Goal: Find specific page/section: Find specific page/section

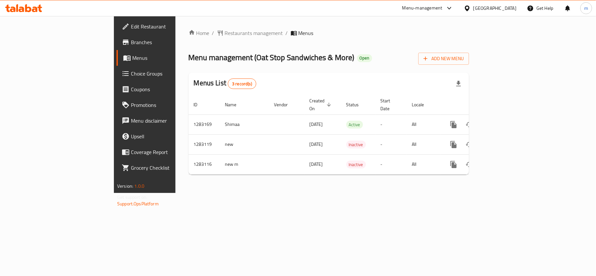
click at [189, 44] on div "Home / Restaurants management / Menus Menu management ( Oat Stop Sandwiches & M…" at bounding box center [328, 104] width 280 height 151
click at [225, 33] on span "Restaurants management" at bounding box center [254, 33] width 58 height 8
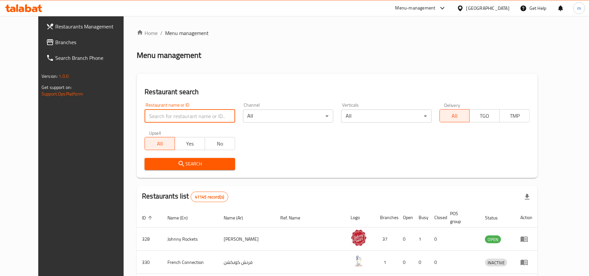
click at [177, 118] on input "search" at bounding box center [190, 116] width 90 height 13
paste input "695098"
type input "695098"
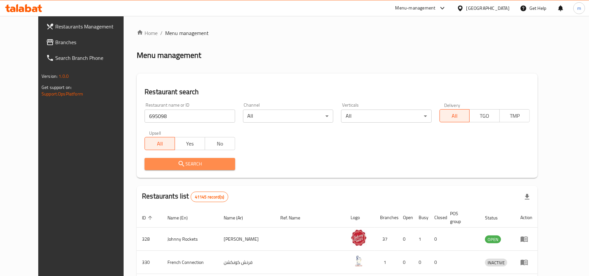
click at [184, 168] on button "Search" at bounding box center [190, 164] width 90 height 12
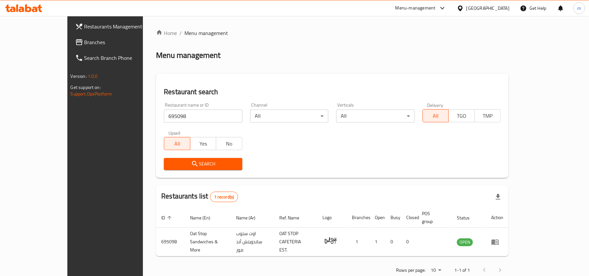
click at [84, 38] on span "Branches" at bounding box center [122, 42] width 76 height 8
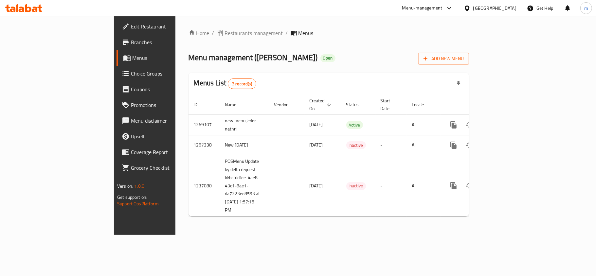
click at [188, 50] on span "Menu management ( Jeder Nathri )" at bounding box center [252, 57] width 129 height 15
click at [225, 33] on span "Restaurants management" at bounding box center [254, 33] width 58 height 8
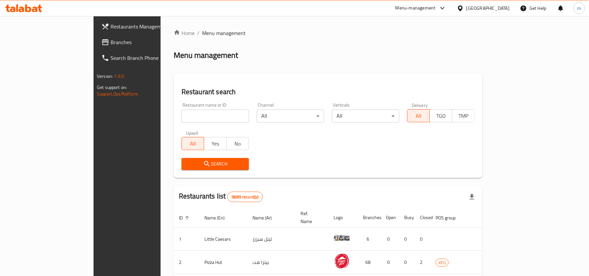
click at [182, 116] on input "search" at bounding box center [215, 116] width 67 height 13
paste input "27452"
type input "27452"
click button "Search" at bounding box center [215, 164] width 67 height 12
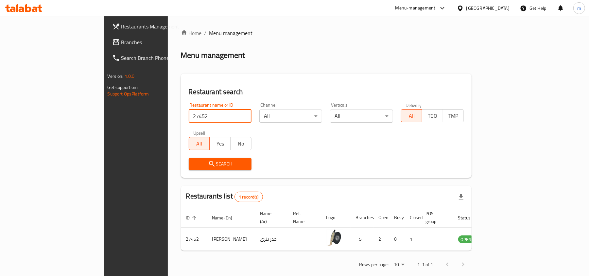
click at [107, 37] on link "Branches" at bounding box center [155, 42] width 96 height 16
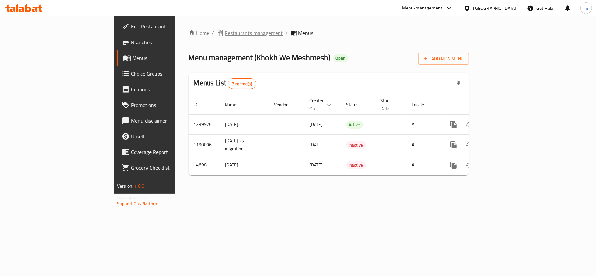
click at [225, 37] on span "Restaurants management" at bounding box center [254, 33] width 58 height 8
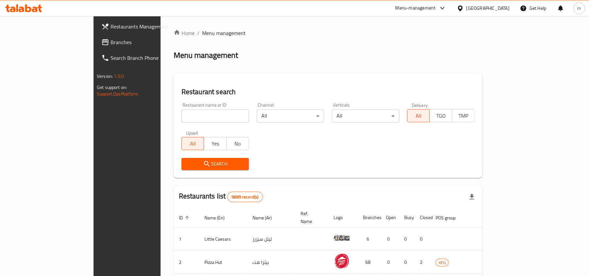
click at [182, 110] on input "search" at bounding box center [215, 116] width 67 height 13
paste input "5466"
type input "5466"
click at [185, 156] on div "Search" at bounding box center [215, 164] width 75 height 20
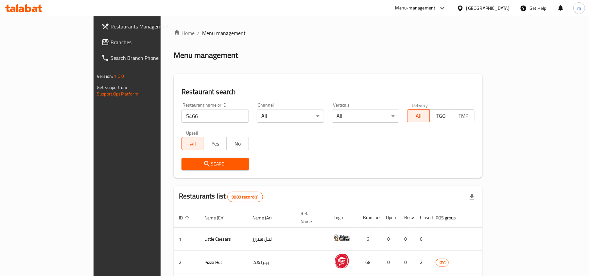
click at [245, 168] on div "Search" at bounding box center [328, 164] width 301 height 20
click at [187, 161] on span "Search" at bounding box center [215, 164] width 57 height 8
click at [171, 161] on div at bounding box center [294, 138] width 589 height 276
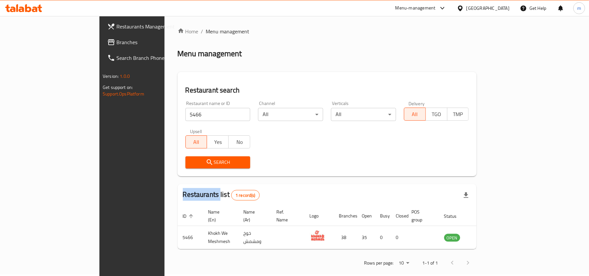
scroll to position [3, 0]
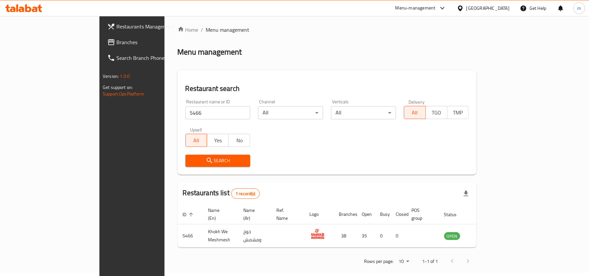
click at [292, 166] on div "Search" at bounding box center [328, 161] width 292 height 20
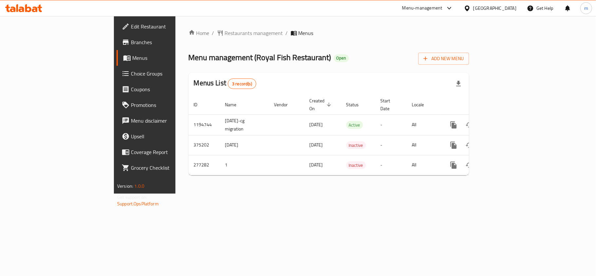
click at [211, 39] on div "Home / Restaurants management / Menus Menu management ( Royal Fish Restaurant )…" at bounding box center [328, 105] width 280 height 152
click at [225, 29] on span "Restaurants management" at bounding box center [254, 33] width 58 height 8
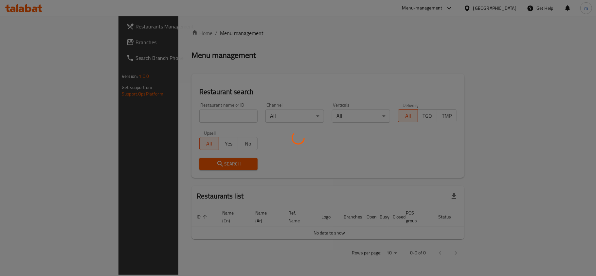
click at [189, 117] on div at bounding box center [298, 138] width 596 height 276
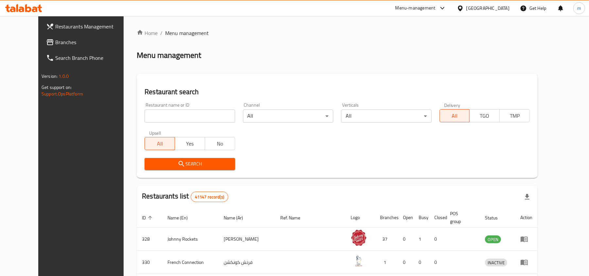
click at [189, 117] on input "search" at bounding box center [190, 116] width 90 height 13
paste input "628015"
type input "628015"
click at [186, 161] on span "Search" at bounding box center [190, 164] width 80 height 8
